Goal: Information Seeking & Learning: Learn about a topic

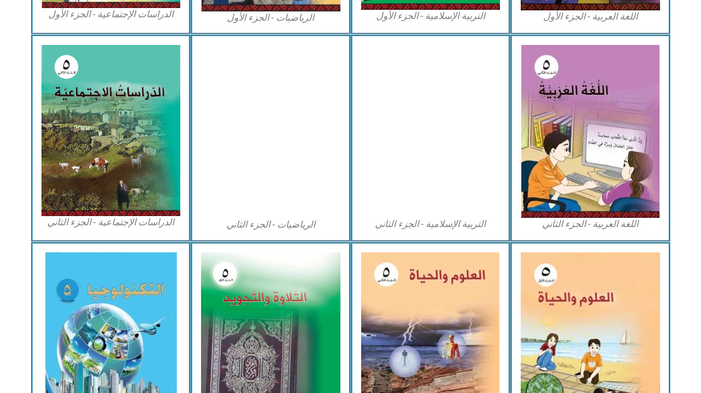
scroll to position [634, 0]
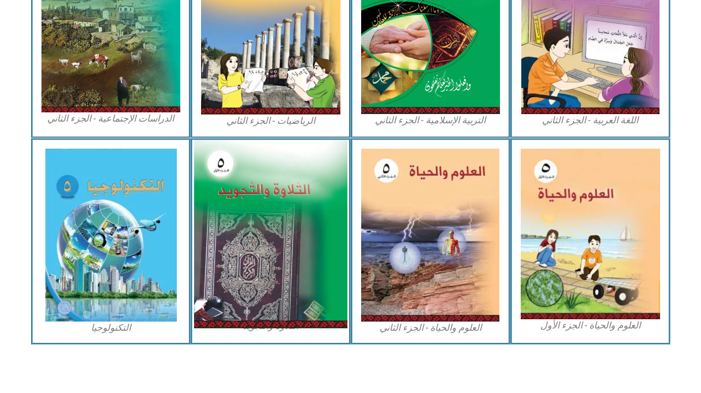
drag, startPoint x: 302, startPoint y: 225, endPoint x: 305, endPoint y: 218, distance: 7.3
click at [302, 224] on img at bounding box center [270, 234] width 153 height 188
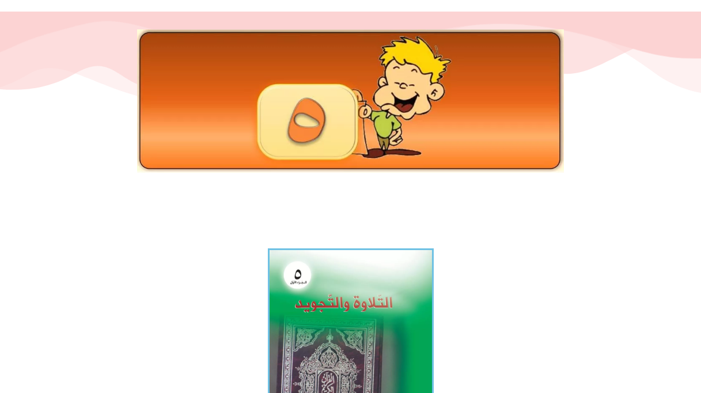
scroll to position [230, 0]
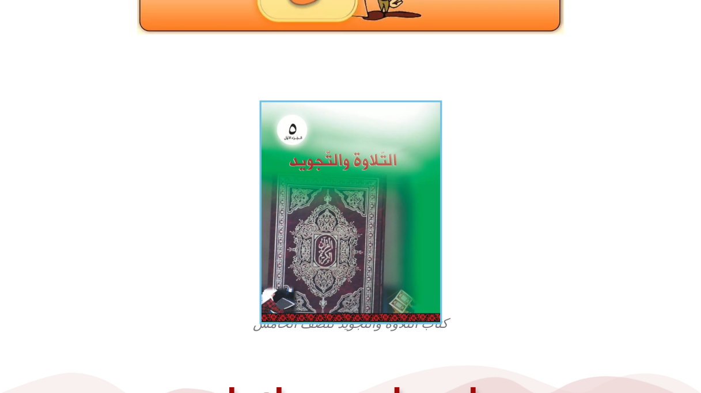
click at [317, 288] on img at bounding box center [350, 212] width 183 height 224
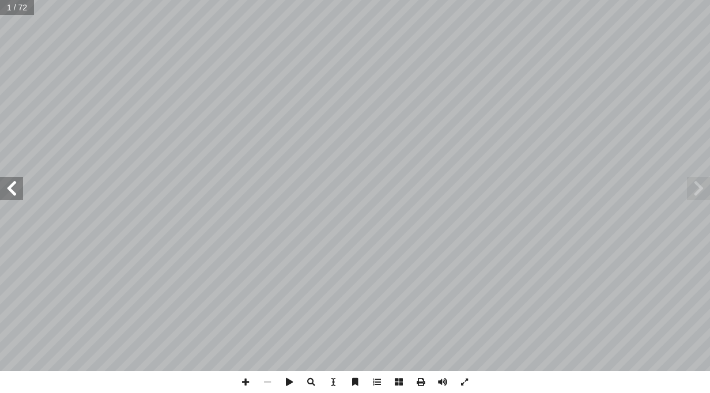
click at [17, 190] on span at bounding box center [11, 188] width 23 height 23
click at [243, 389] on span at bounding box center [246, 382] width 22 height 22
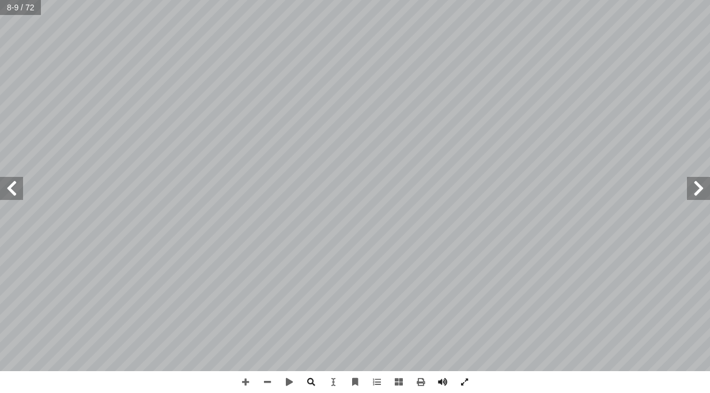
click at [9, 187] on span at bounding box center [11, 188] width 23 height 23
click at [0, 105] on html "الصفحة الرئيسية الصف الأول الصف الثاني الصف الثالث الصف الرابع الصف الخامس الصف…" at bounding box center [355, 52] width 710 height 105
